Goal: Transaction & Acquisition: Purchase product/service

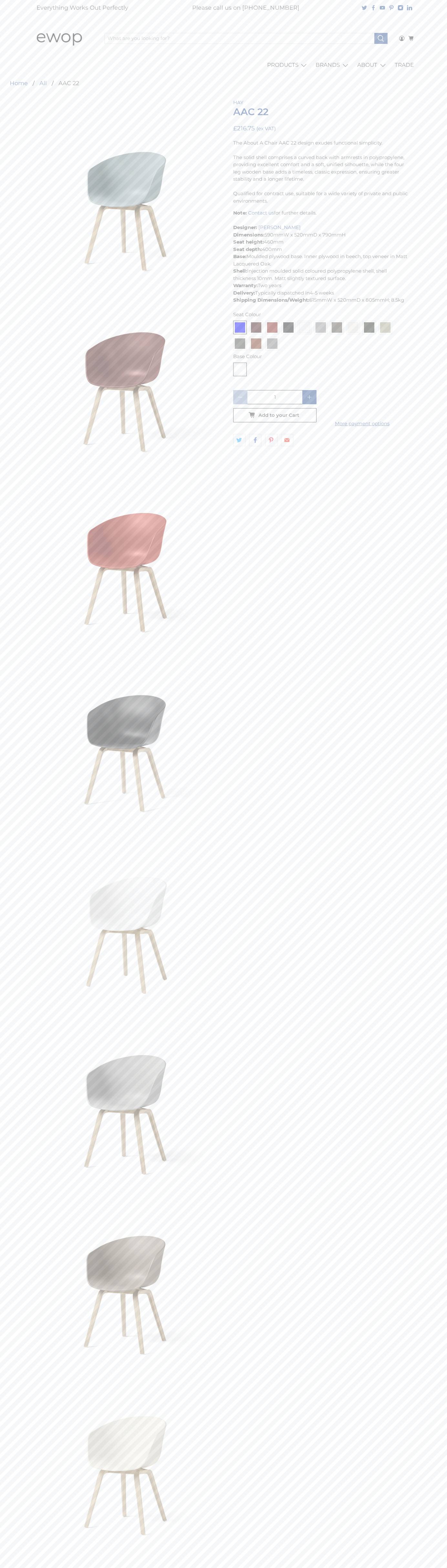
click at [261, 213] on link "Contact us" at bounding box center [261, 213] width 26 height 6
click at [275, 415] on icon "button" at bounding box center [275, 415] width 10 height 10
